Goal: Answer question/provide support

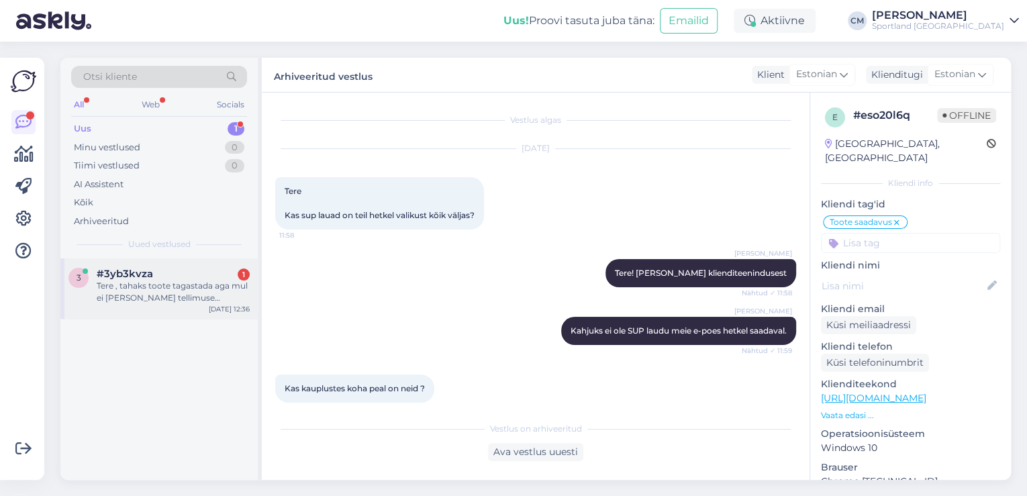
click at [170, 295] on div "Tere , tahaks toote tagastada aga mul ei [PERSON_NAME] tellimuse [PERSON_NAME] …" at bounding box center [173, 292] width 153 height 24
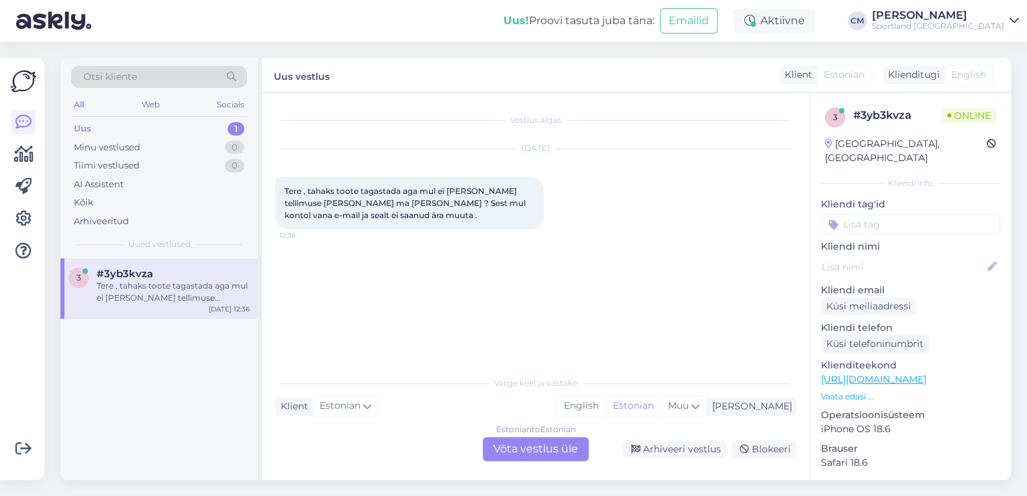
click at [564, 446] on div "Estonian to Estonian Võta vestlus üle" at bounding box center [536, 449] width 106 height 24
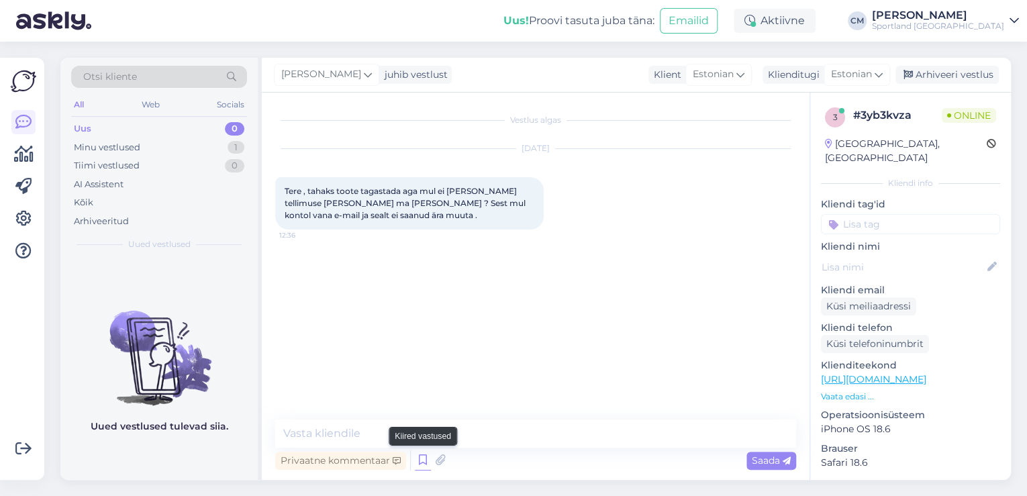
click at [415, 465] on icon at bounding box center [423, 460] width 16 height 20
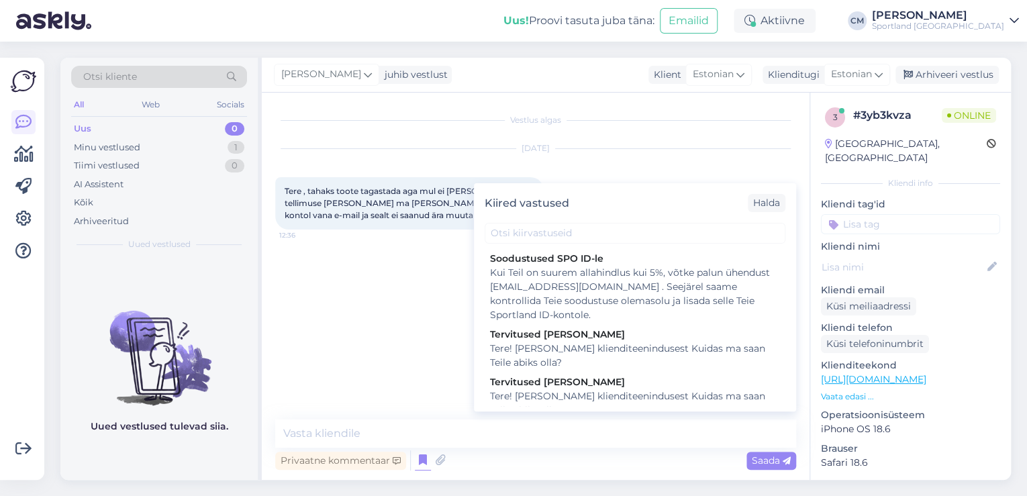
click at [614, 399] on div "Tere! [PERSON_NAME] klienditeenindusest Kuidas ma saan Teile abiks olla?" at bounding box center [635, 403] width 290 height 28
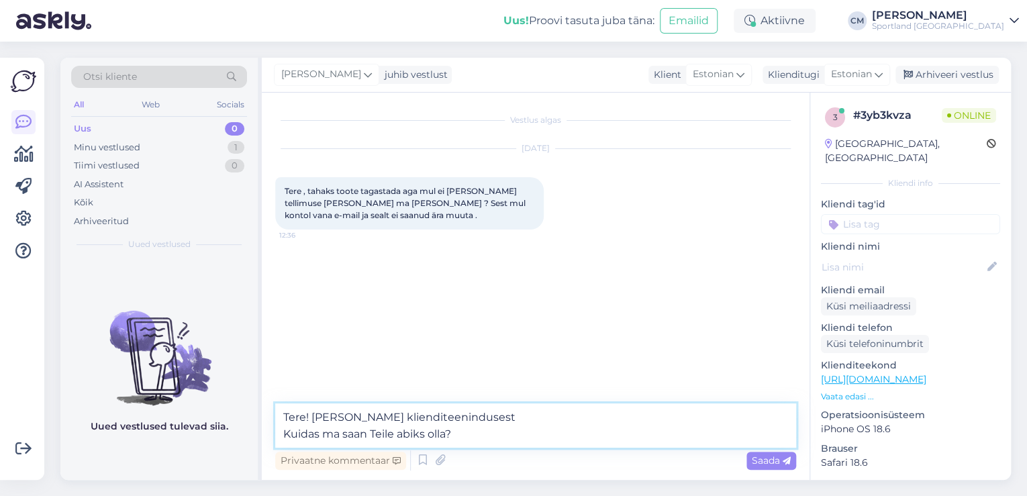
click at [287, 440] on textarea "Tere! Olen Carmen klienditeenindusest Kuidas ma saan Teile abiks olla?" at bounding box center [535, 425] width 521 height 44
click at [482, 436] on textarea "Tere! Olen Carmen klienditeenindusest Kuidas ma saan Teile abiks olla?" at bounding box center [535, 425] width 521 height 44
drag, startPoint x: 497, startPoint y: 432, endPoint x: 276, endPoint y: 440, distance: 220.9
click at [276, 440] on textarea "Tere! Olen Carmen klienditeenindusest Kuidas ma saan Teile abiks olla?" at bounding box center [535, 425] width 521 height 44
type textarea "Tere! Olen Carmen klienditeenindusest"
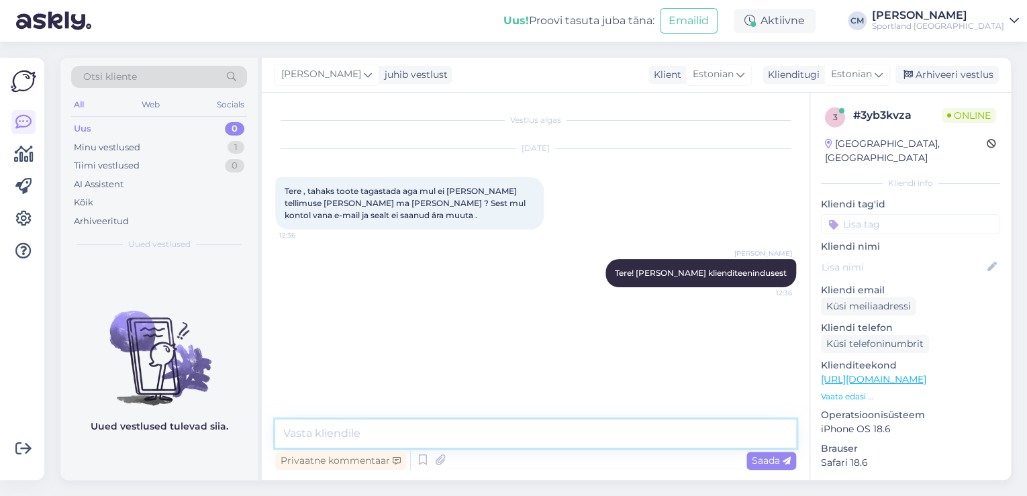
click at [481, 430] on textarea at bounding box center [535, 433] width 521 height 28
type textarea "K"
type textarea "Kelle nimele tellimus oli esitatud?"
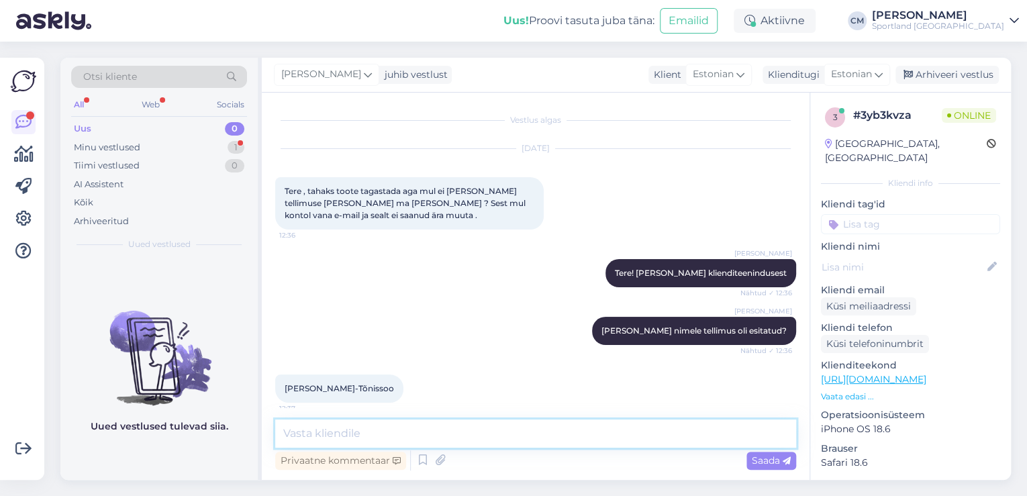
scroll to position [9, 0]
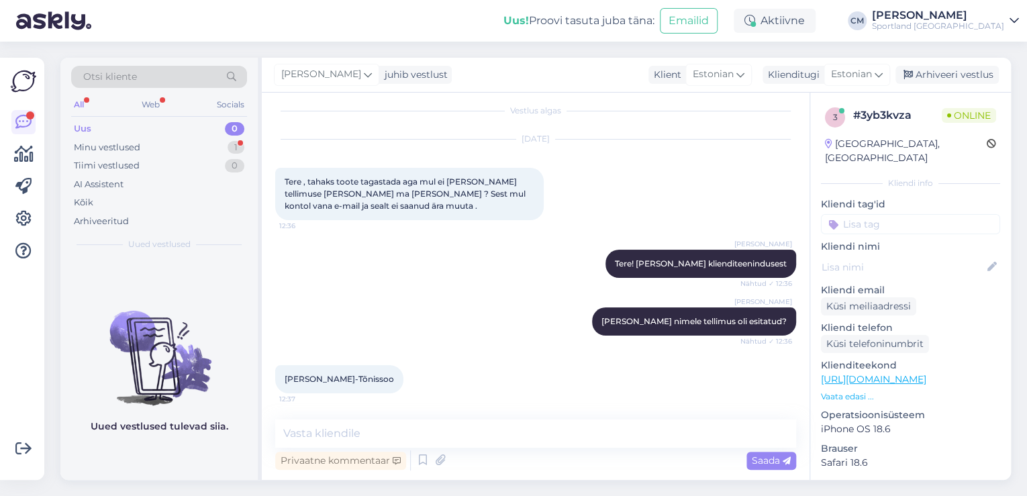
drag, startPoint x: 389, startPoint y: 383, endPoint x: 270, endPoint y: 374, distance: 119.7
click at [270, 374] on div "Vestlus algas Sep 8 2025 Tere , tahaks toote tagastada aga mul ei ole seda tell…" at bounding box center [536, 286] width 548 height 387
copy span "Linda Lehemets-Tõnissoo"
click at [121, 198] on div "Kõik" at bounding box center [159, 202] width 176 height 19
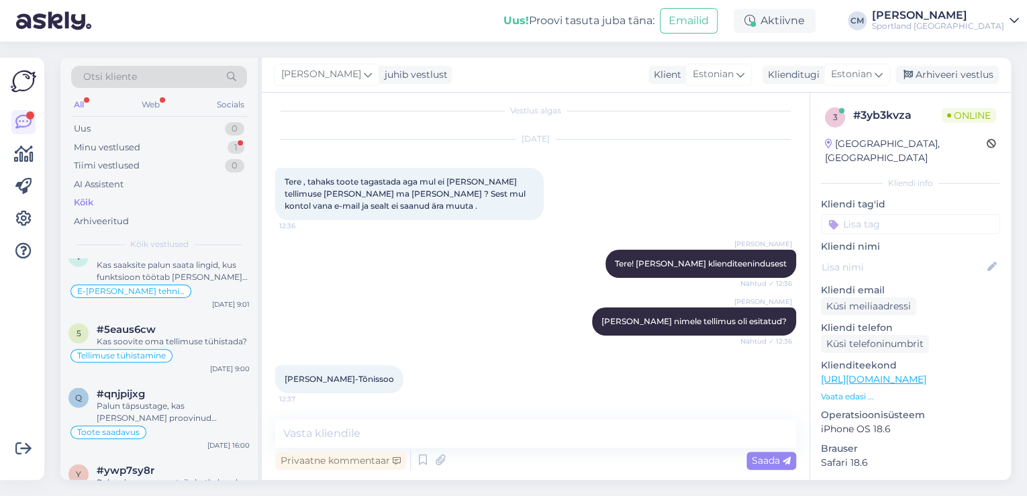
scroll to position [1825, 0]
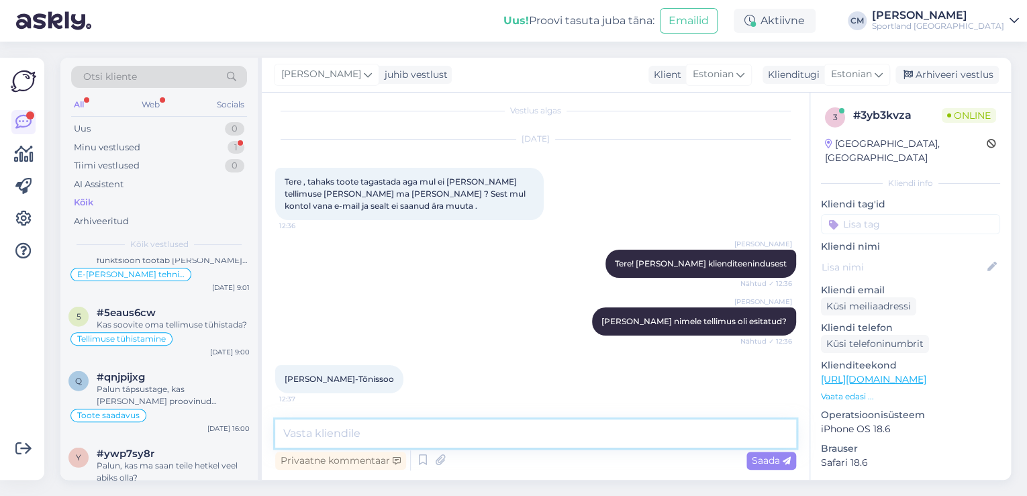
click at [435, 427] on textarea at bounding box center [535, 433] width 521 height 28
type textarea "Mis on tellimuse sisuks?"
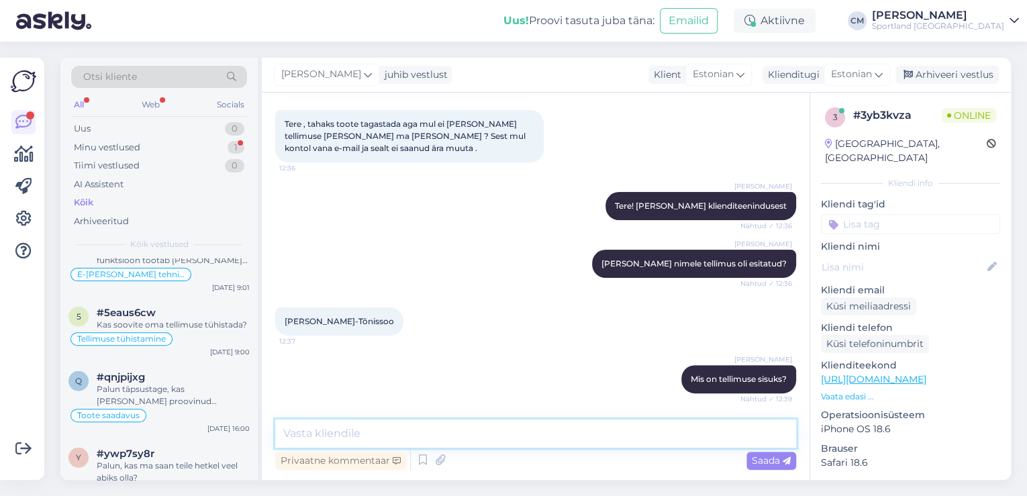
scroll to position [125, 0]
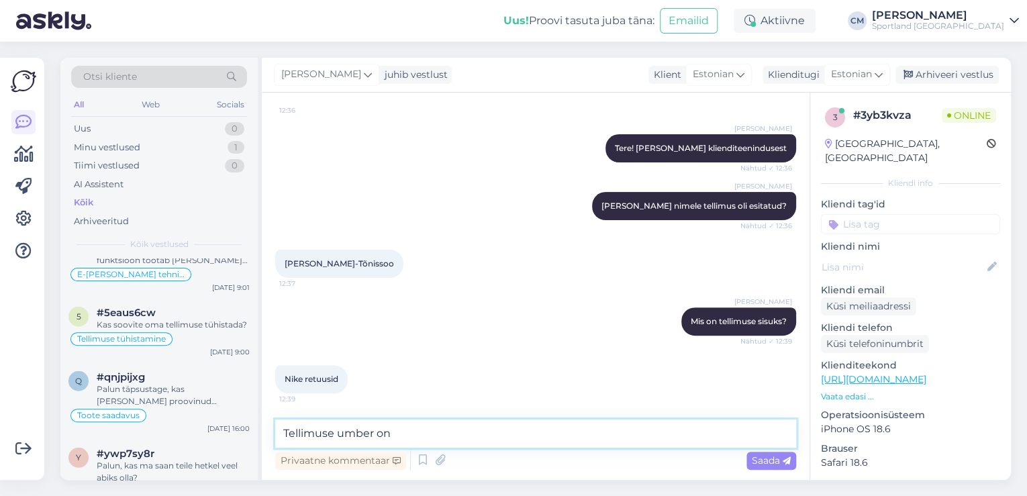
paste textarea "4000489918"
type textarea "Tellimuse umber on 4000489918"
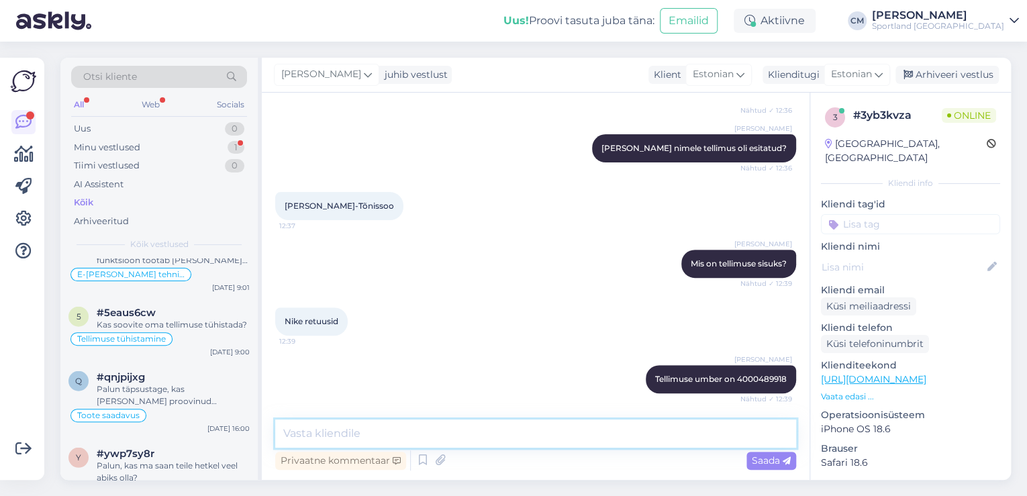
scroll to position [240, 0]
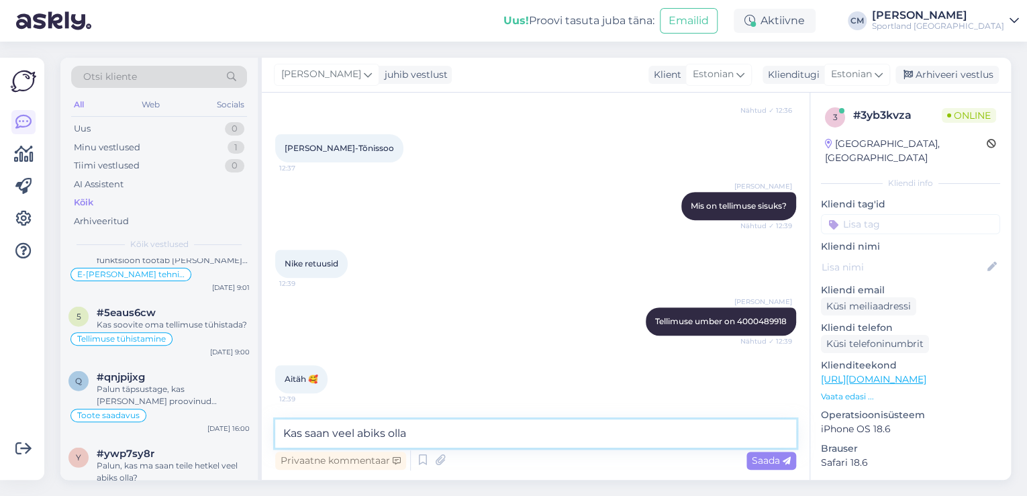
type textarea "Kas saan veel abiks olla?"
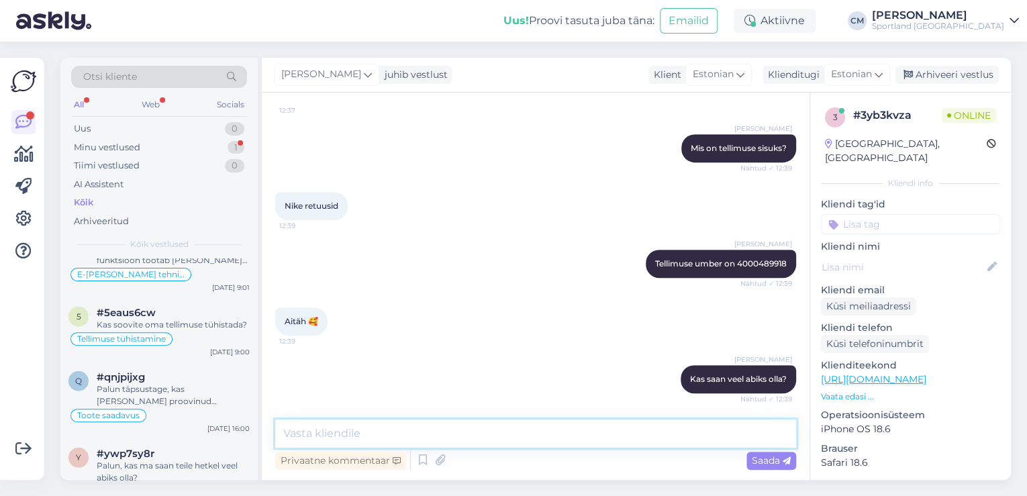
scroll to position [356, 0]
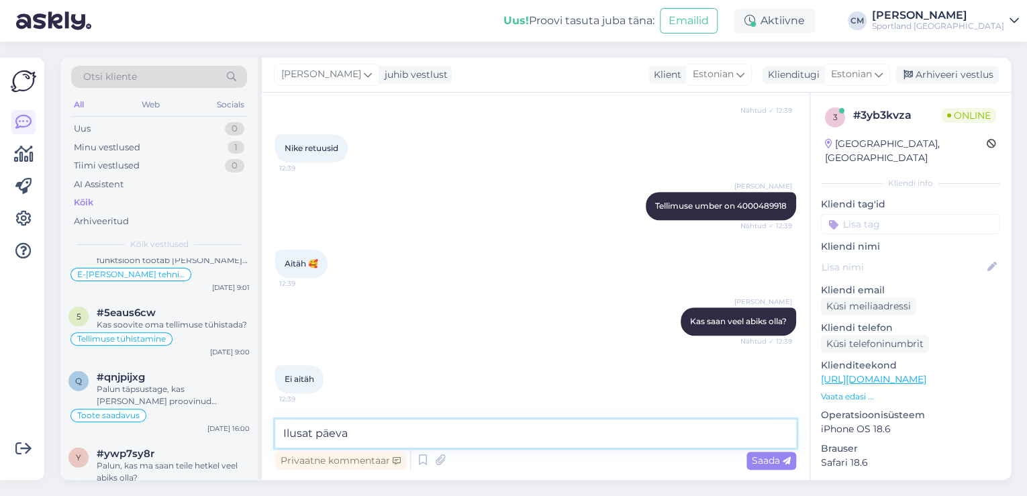
type textarea "Ilusat päeva!"
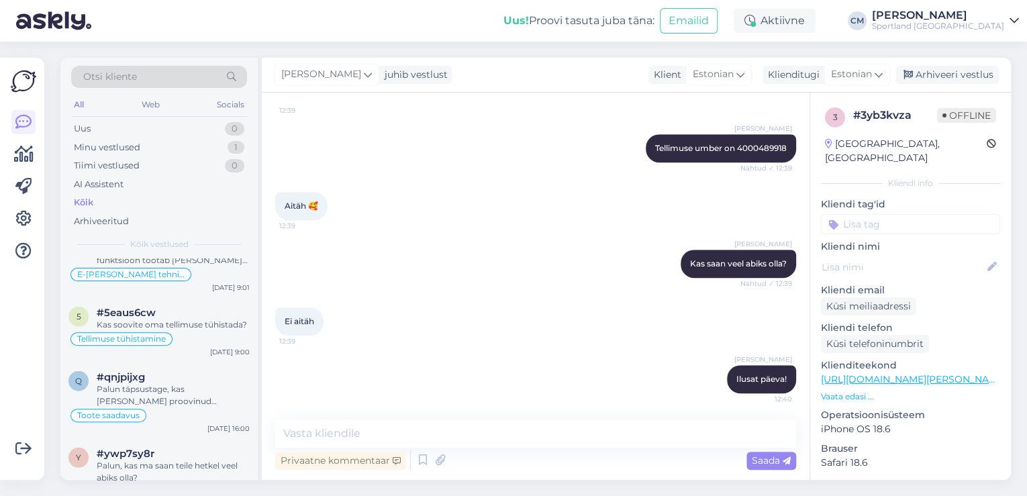
click at [966, 85] on div "Carmen Männigo juhib vestlust Klient Estonian Klienditugi Estonian Arhiveeri ve…" at bounding box center [636, 75] width 749 height 35
click at [944, 72] on div "Arhiveeri vestlus" at bounding box center [946, 75] width 103 height 18
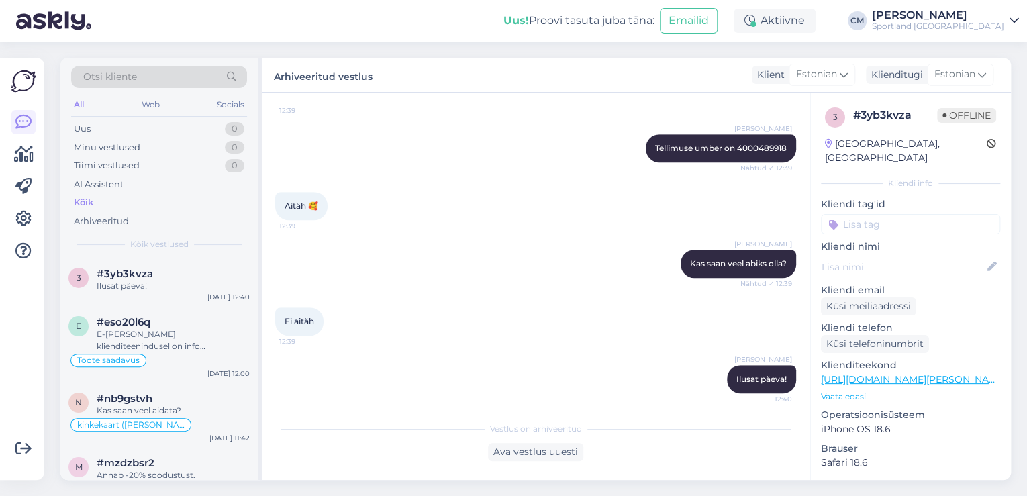
click at [897, 214] on input at bounding box center [910, 224] width 179 height 20
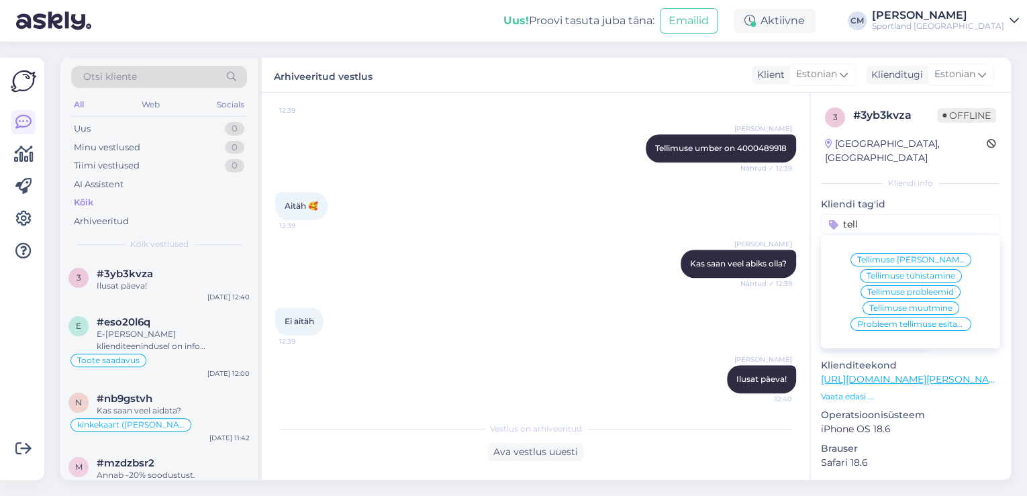
type input "tell"
click at [891, 256] on span "Tellimuse üldine info" at bounding box center [910, 260] width 107 height 8
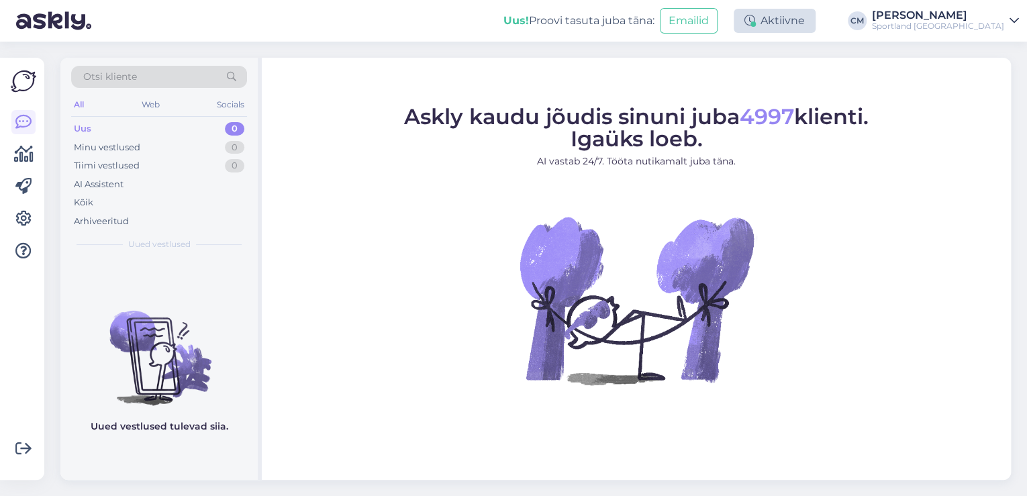
click at [815, 27] on div "Aktiivne" at bounding box center [775, 21] width 82 height 24
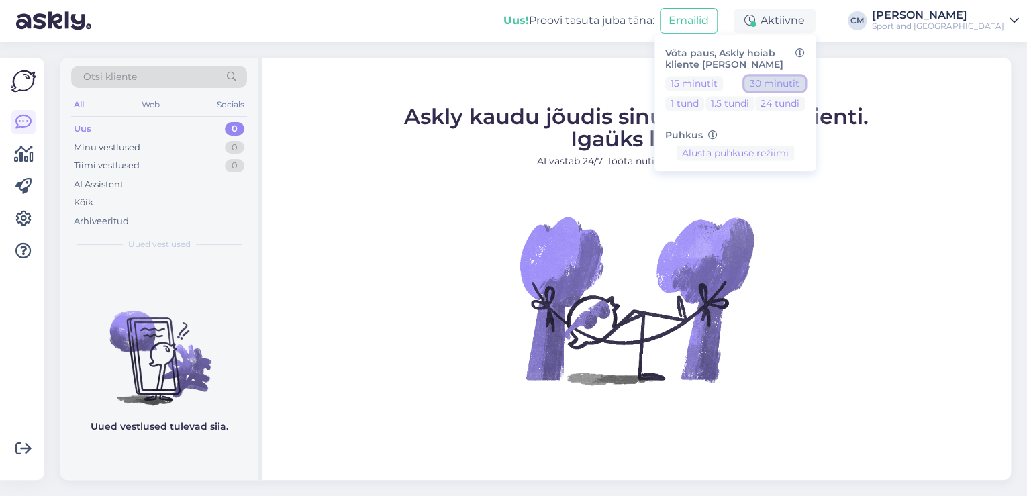
click at [801, 78] on button "30 minutit" at bounding box center [774, 83] width 60 height 15
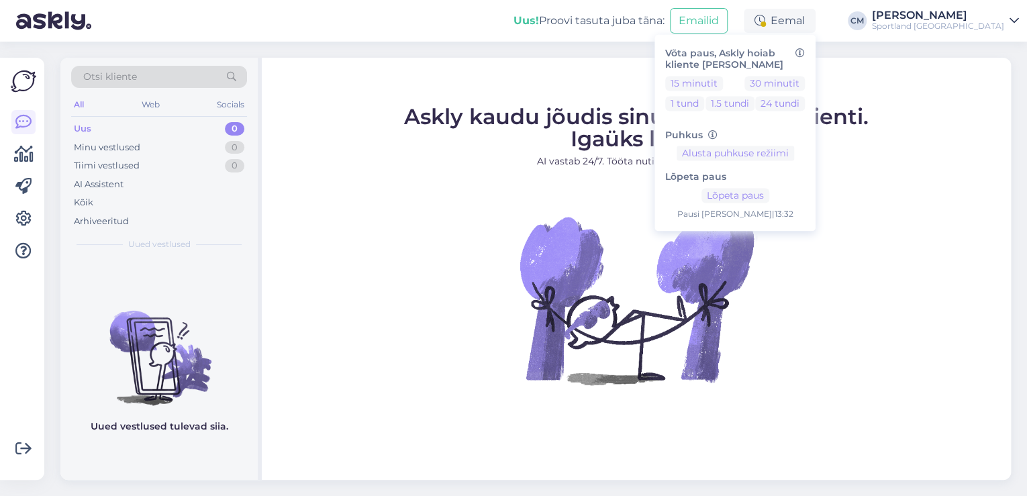
click at [940, 23] on div "Sportland [GEOGRAPHIC_DATA]" at bounding box center [938, 26] width 132 height 11
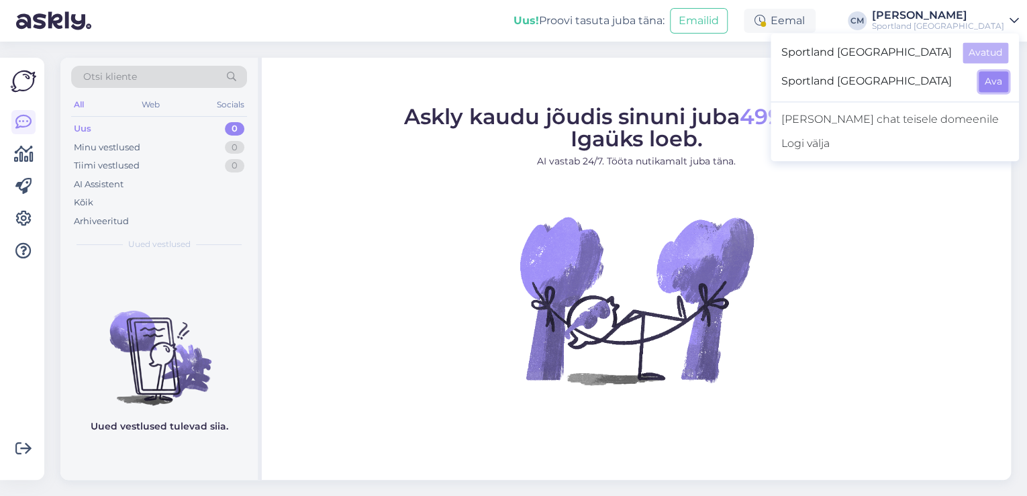
click at [995, 85] on button "Ava" at bounding box center [993, 81] width 30 height 21
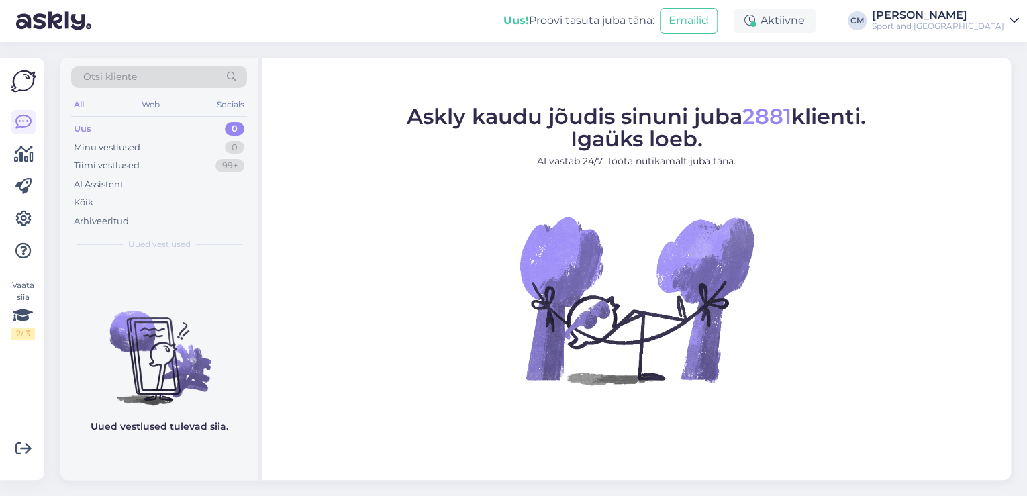
click at [811, 27] on div "Aktiivne" at bounding box center [775, 21] width 82 height 24
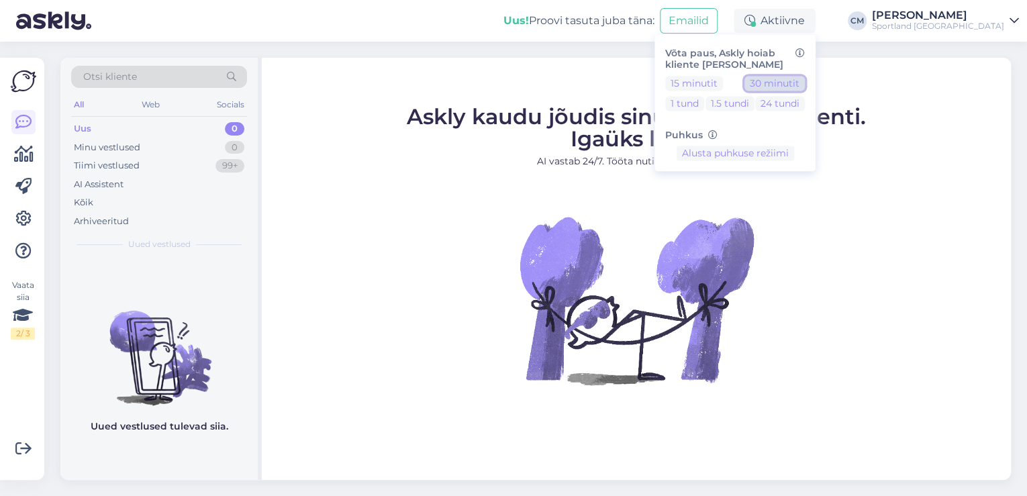
click at [805, 83] on button "30 minutit" at bounding box center [774, 83] width 60 height 15
